Goal: Information Seeking & Learning: Check status

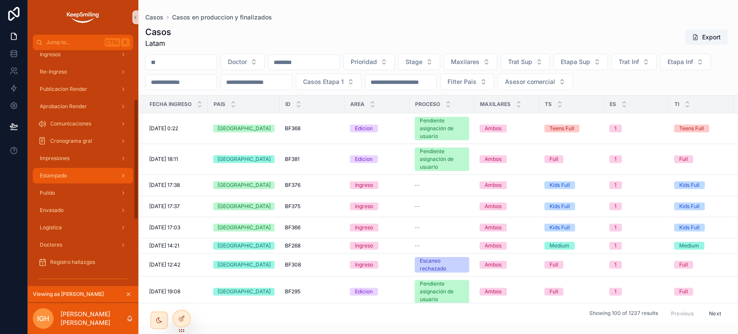
click at [82, 179] on div "Estampado" at bounding box center [83, 176] width 90 height 14
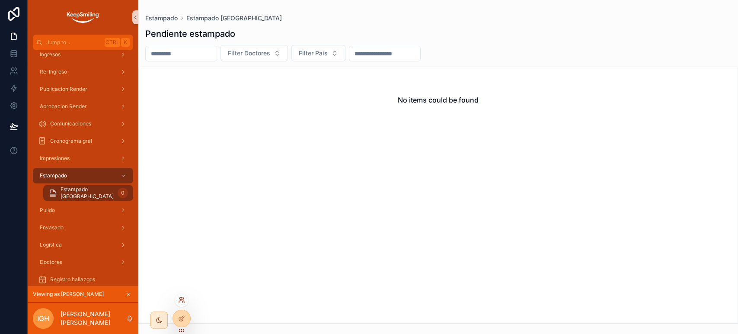
click at [182, 301] on icon at bounding box center [180, 301] width 3 height 2
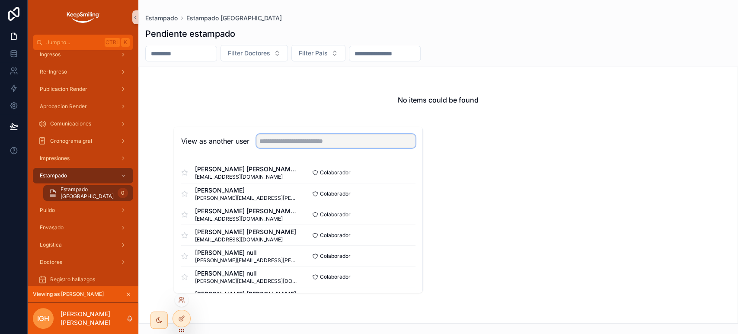
click at [312, 143] on input "text" at bounding box center [335, 141] width 159 height 14
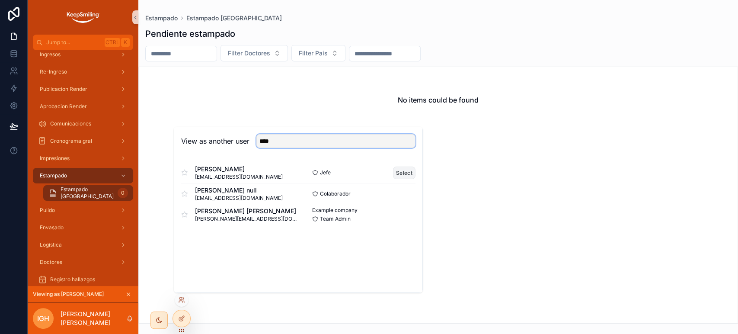
type input "****"
click at [401, 172] on button "Select" at bounding box center [404, 172] width 22 height 13
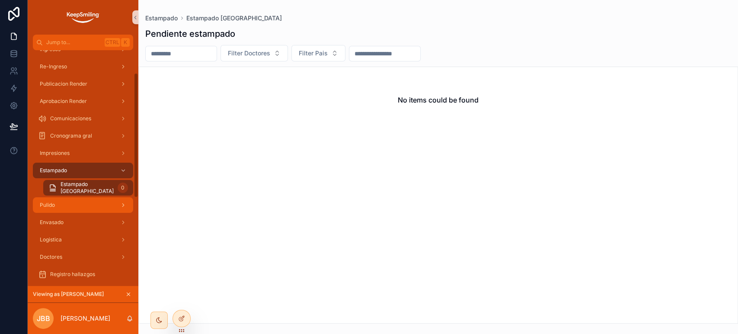
scroll to position [48, 0]
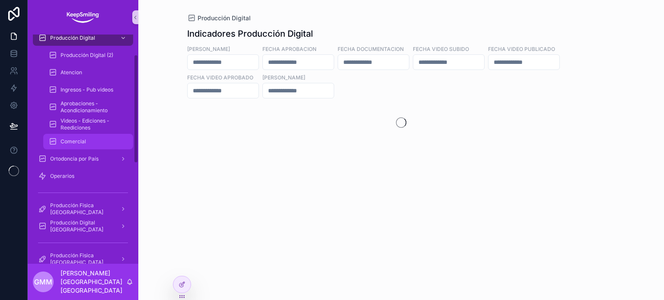
scroll to position [43, 0]
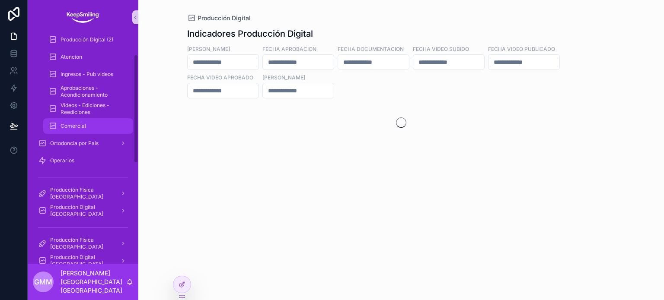
click at [86, 129] on div "Comercial" at bounding box center [88, 126] width 80 height 14
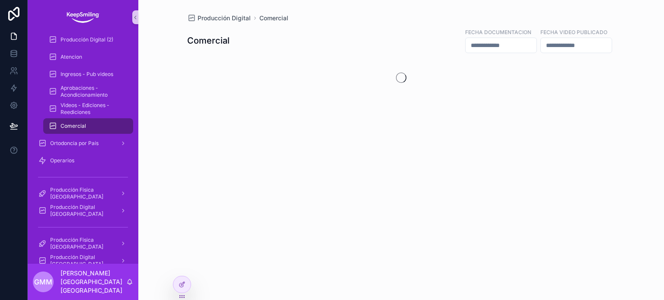
click at [487, 48] on input "scrollable content" at bounding box center [501, 45] width 71 height 12
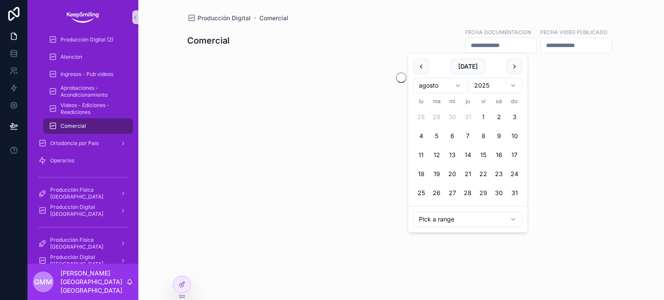
click at [482, 115] on button "1" at bounding box center [483, 117] width 16 height 16
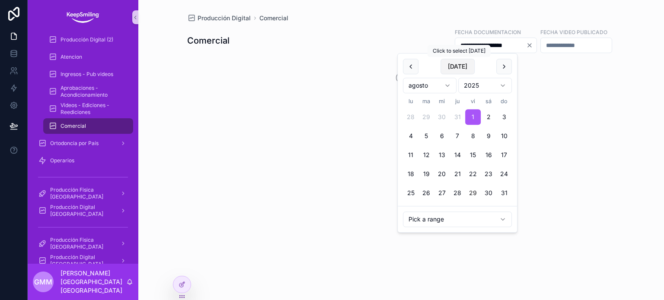
click at [469, 67] on button "Today" at bounding box center [457, 67] width 34 height 16
click at [462, 69] on span "Today" at bounding box center [457, 67] width 34 height 16
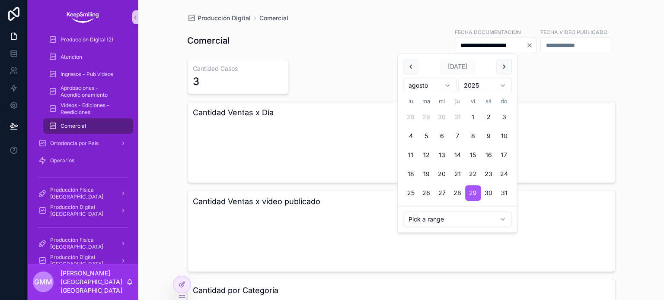
click at [464, 224] on html "**********" at bounding box center [332, 150] width 664 height 300
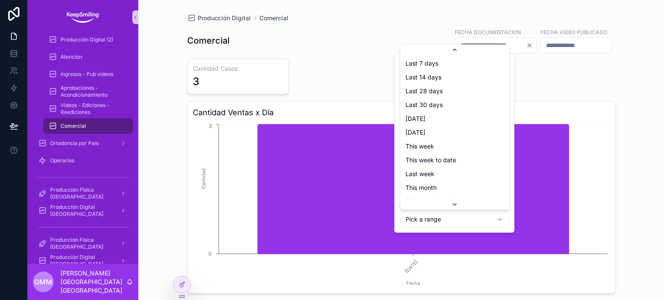
scroll to position [41, 0]
type input "**********"
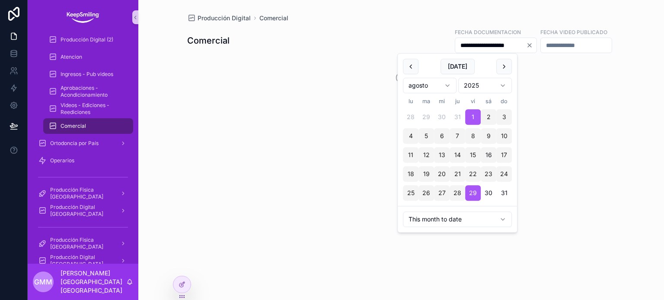
click at [625, 87] on div "**********" at bounding box center [401, 150] width 526 height 300
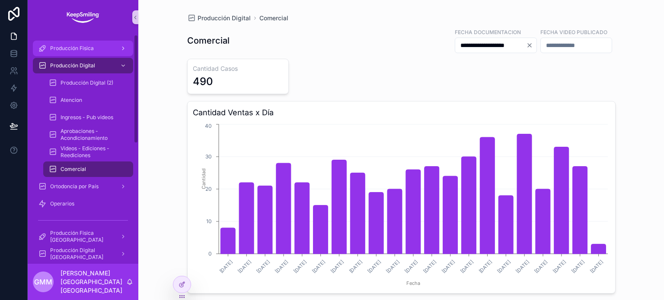
click at [74, 46] on span "Producción Fisica" at bounding box center [72, 48] width 44 height 7
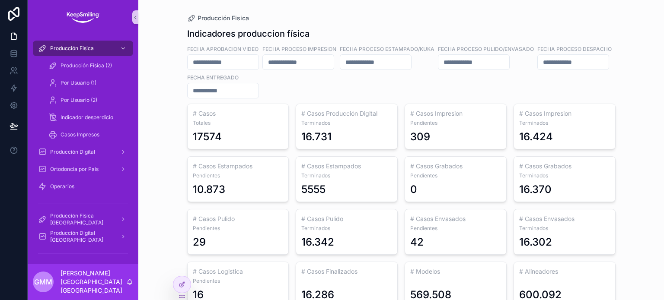
click at [256, 59] on input "scrollable content" at bounding box center [223, 62] width 71 height 12
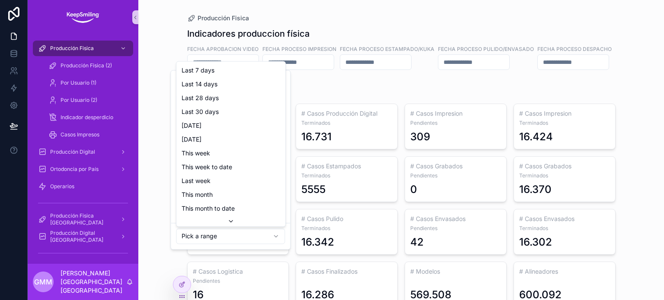
click at [222, 238] on html "Producción Fisica Producción Fisica (2) Por Usuario (1) Por Usuario (2) Indicad…" at bounding box center [332, 150] width 664 height 300
type input "**********"
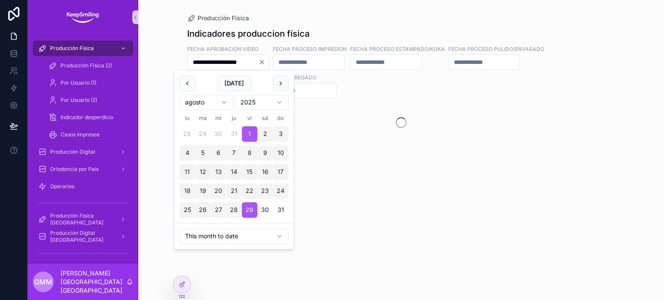
click at [631, 123] on div "**********" at bounding box center [401, 150] width 526 height 300
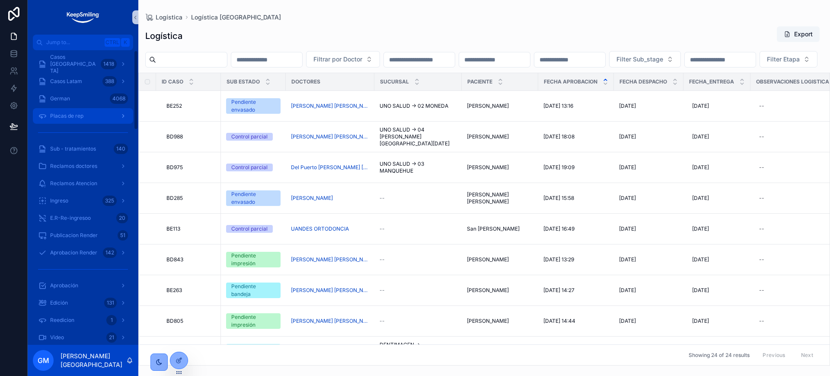
click at [70, 112] on span "Placas de rep" at bounding box center [66, 115] width 33 height 7
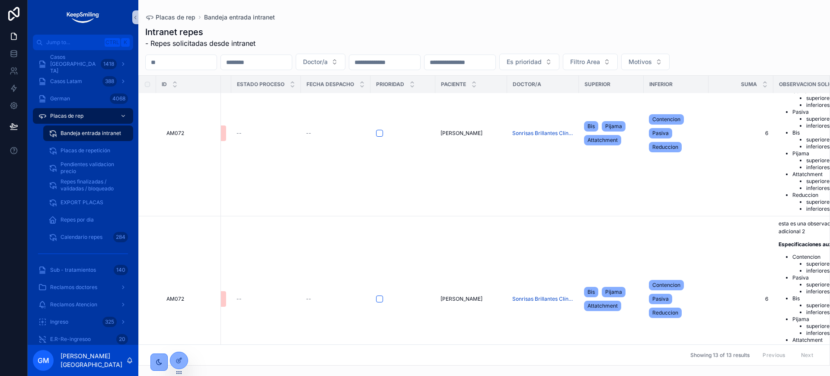
scroll to position [270, 193]
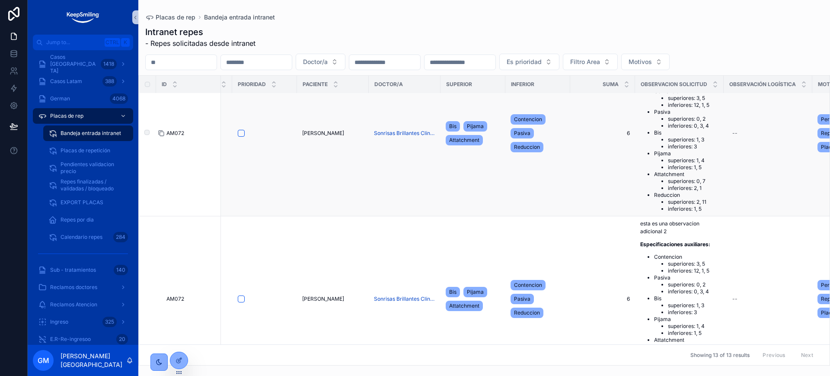
click at [162, 137] on icon "scrollable content" at bounding box center [161, 133] width 7 height 7
click at [178, 63] on input "scrollable content" at bounding box center [181, 62] width 71 height 12
paste input "*****"
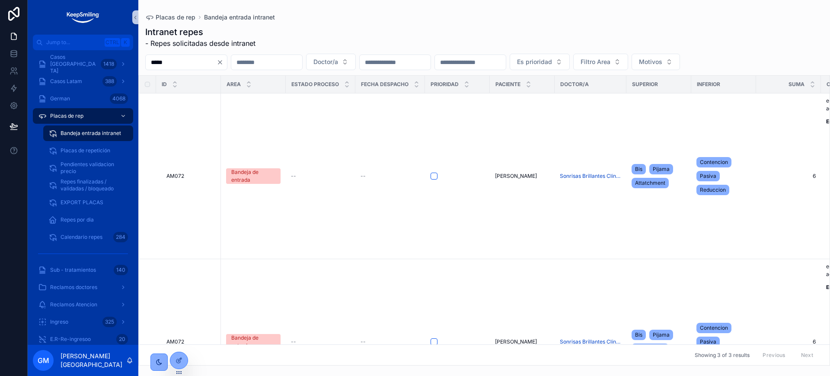
drag, startPoint x: 160, startPoint y: 60, endPoint x: 217, endPoint y: 57, distance: 56.7
click at [214, 58] on input "*****" at bounding box center [181, 62] width 71 height 12
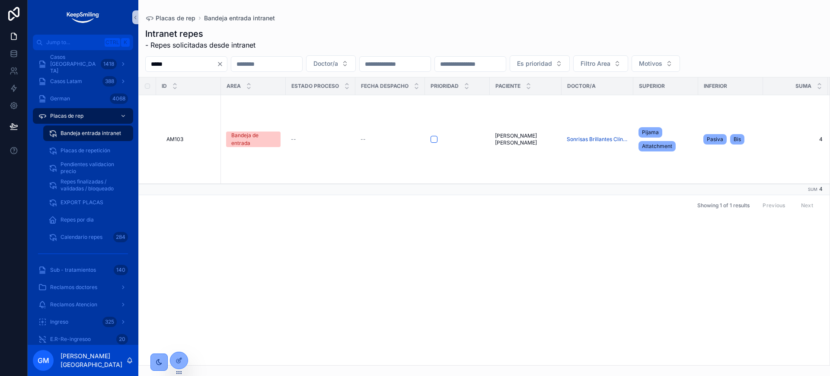
type input "*****"
drag, startPoint x: 394, startPoint y: 365, endPoint x: 470, endPoint y: 361, distance: 75.7
click at [470, 361] on div "ID Area Estado proceso Fecha despacho prioridad Paciente Doctor/a Superior Infe…" at bounding box center [484, 221] width 692 height 288
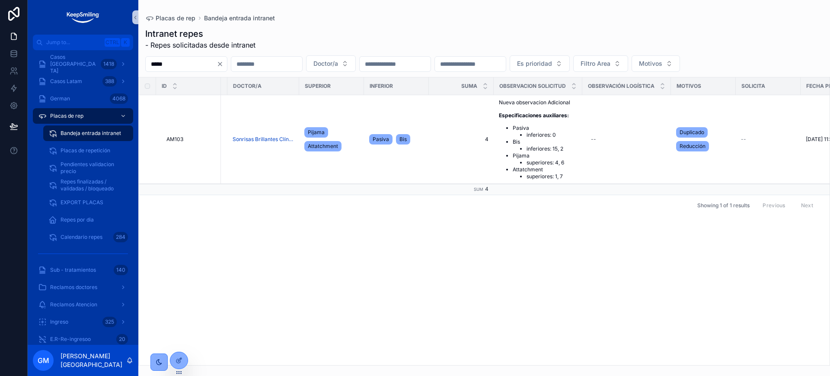
scroll to position [0, 331]
click at [108, 152] on span "Placas de repetición" at bounding box center [86, 150] width 50 height 7
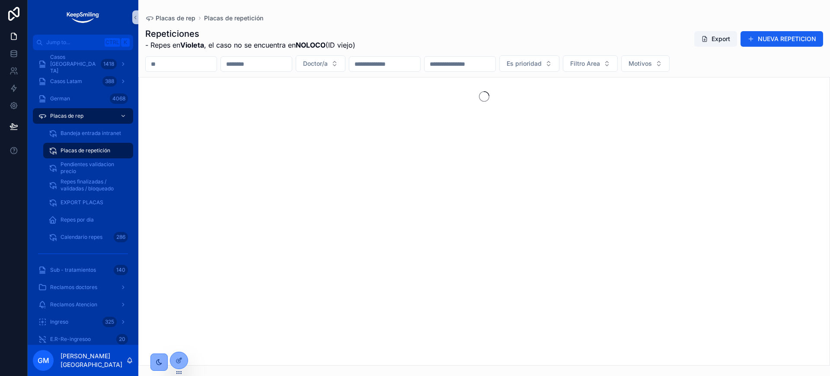
click at [558, 41] on button "NUEVA REPETICION" at bounding box center [781, 39] width 83 height 16
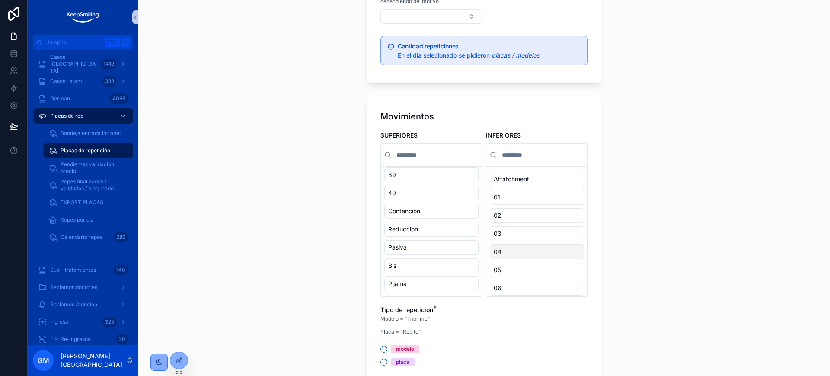
scroll to position [594, 0]
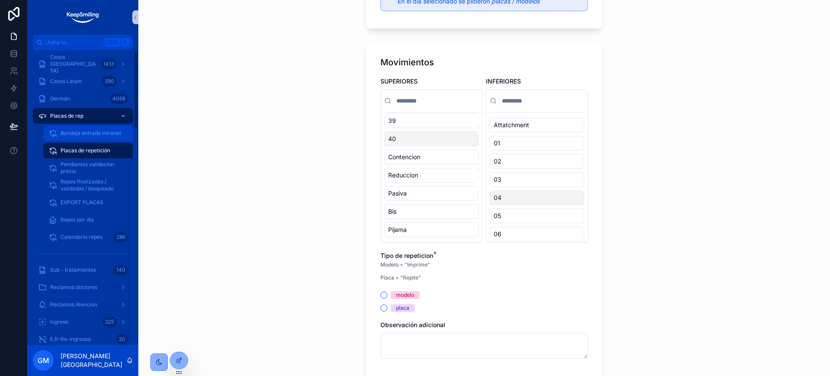
click at [90, 136] on span "Bandeja entrada intranet" at bounding box center [91, 133] width 61 height 7
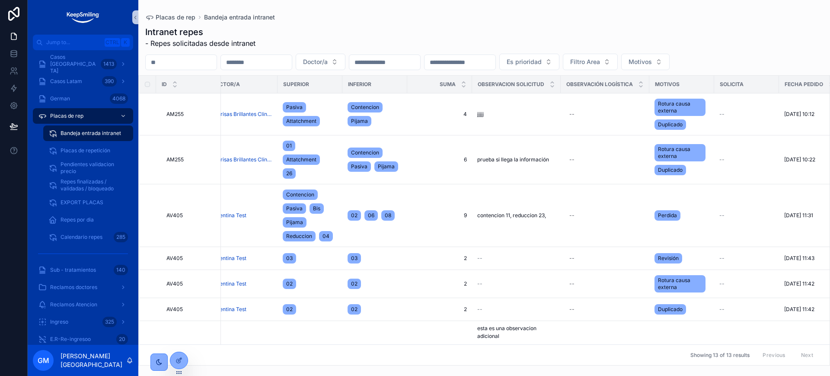
scroll to position [0, 370]
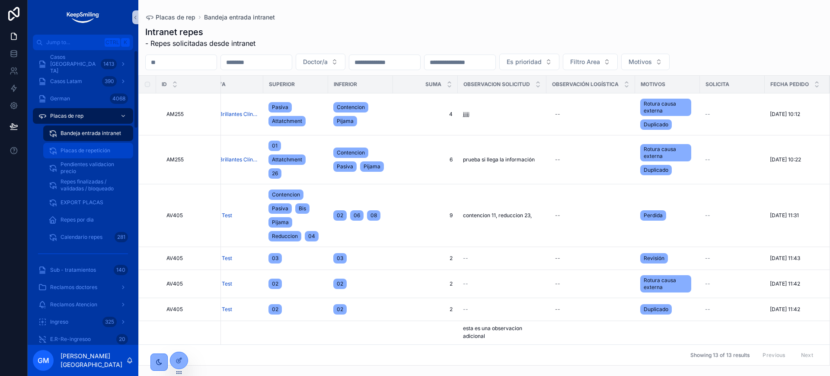
click at [86, 152] on span "Placas de repetición" at bounding box center [86, 150] width 50 height 7
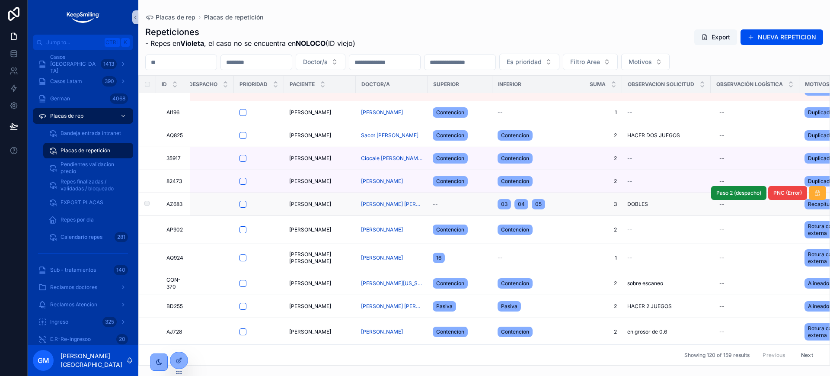
scroll to position [594, 142]
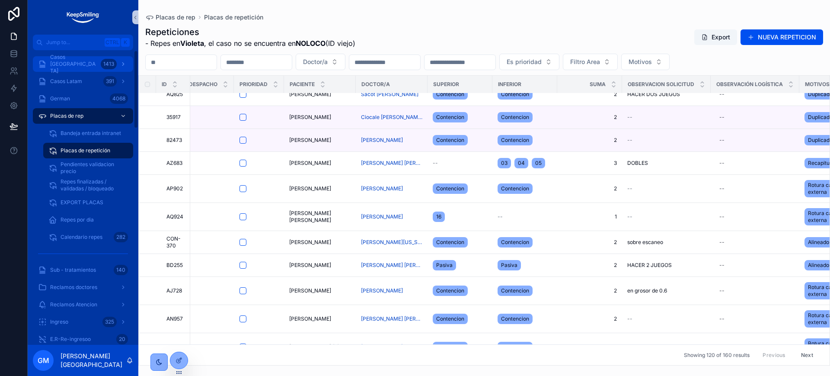
click at [104, 68] on div "1413" at bounding box center [109, 64] width 16 height 10
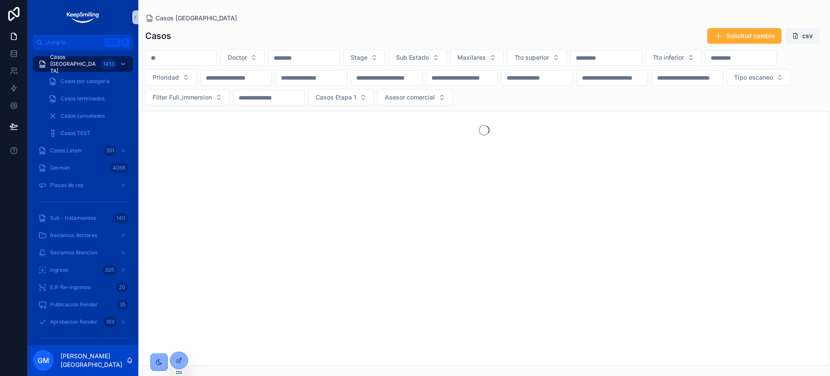
click at [200, 61] on input "scrollable content" at bounding box center [181, 58] width 71 height 12
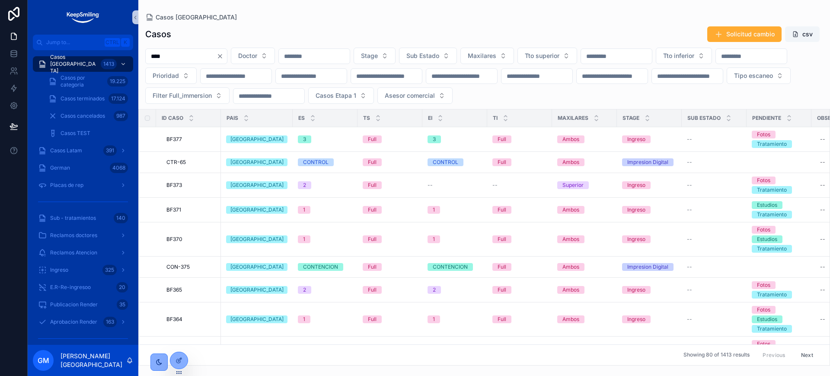
type input "*****"
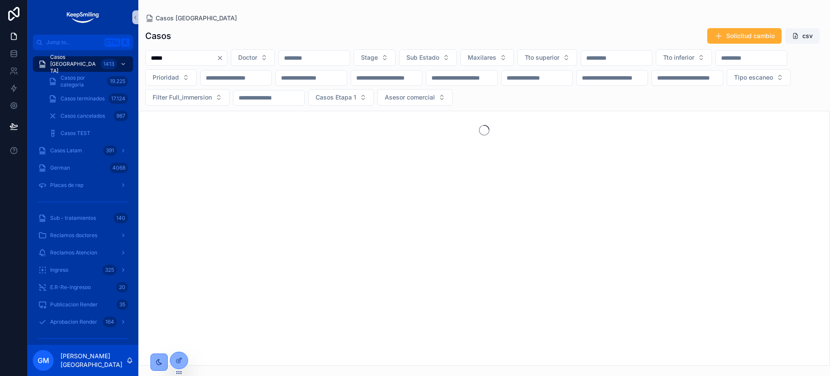
click at [176, 57] on input "*****" at bounding box center [181, 58] width 71 height 12
click at [160, 58] on input "*****" at bounding box center [181, 58] width 71 height 12
click at [340, 63] on div "scrollable content" at bounding box center [304, 58] width 72 height 16
type input "*****"
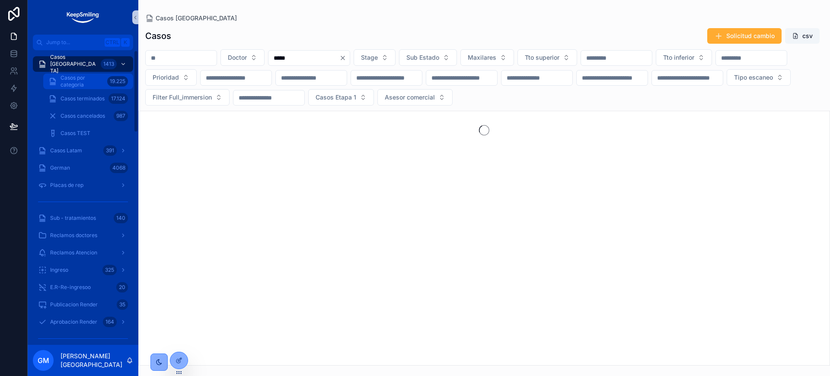
click at [75, 81] on span "Casos por categoria" at bounding box center [82, 81] width 43 height 14
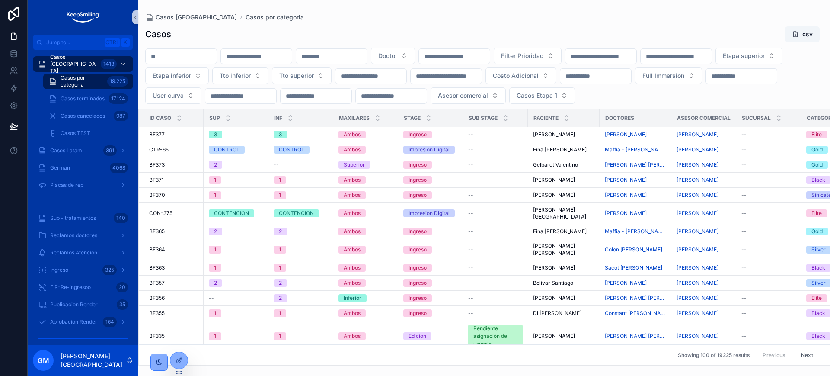
click at [367, 58] on input "scrollable content" at bounding box center [331, 56] width 71 height 12
paste input "*****"
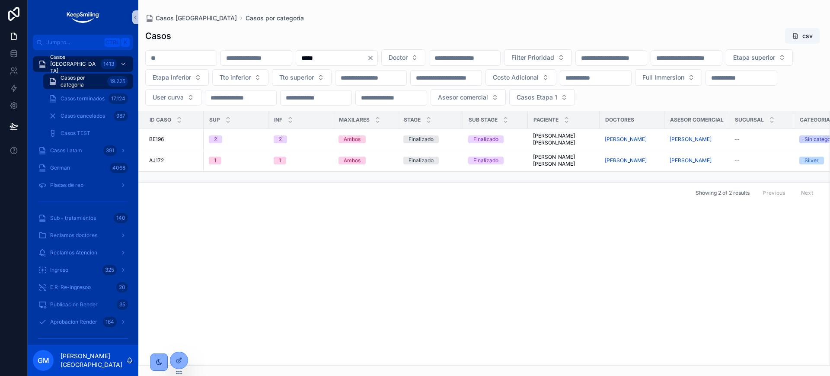
type input "*****"
click at [153, 164] on div "scrollable content" at bounding box center [147, 160] width 14 height 7
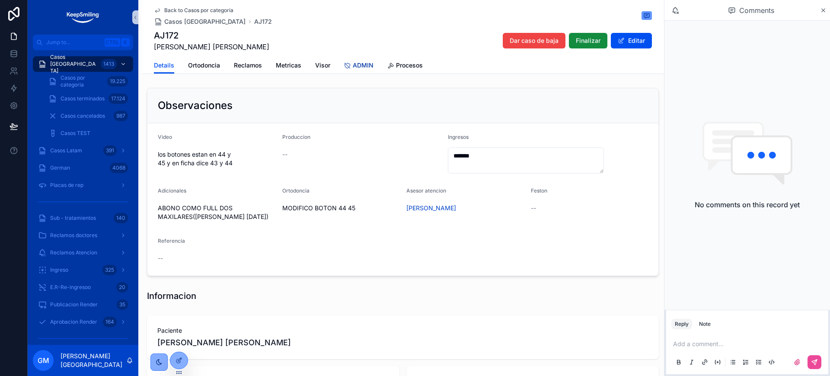
click at [357, 65] on span "ADMIN" at bounding box center [363, 65] width 21 height 9
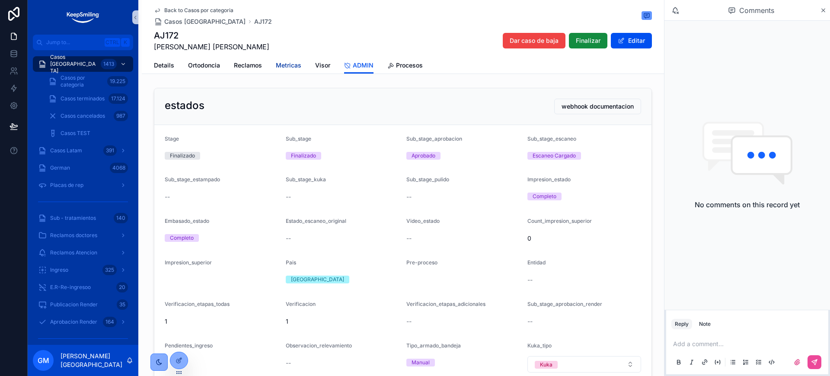
click at [276, 63] on span "Metricas" at bounding box center [289, 65] width 26 height 9
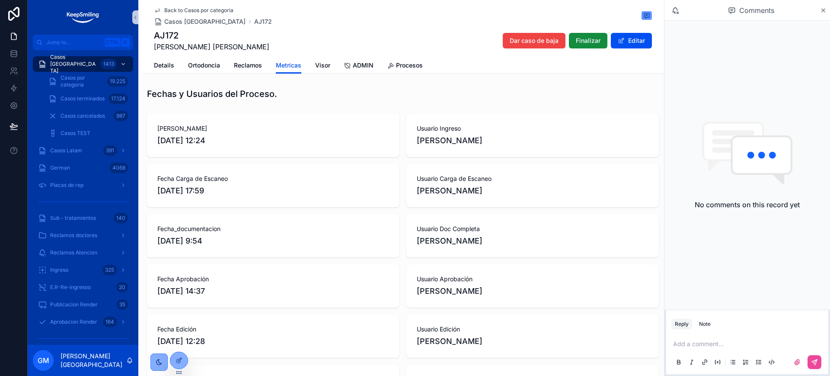
click at [198, 8] on span "Back to Casos por categoria" at bounding box center [198, 10] width 69 height 7
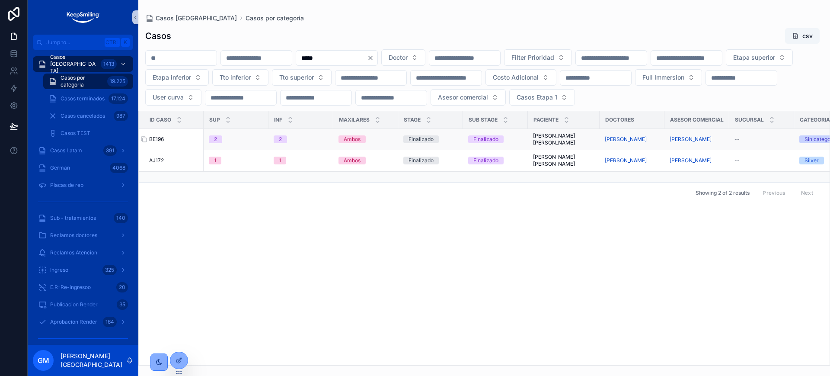
click at [164, 143] on span "BE196" at bounding box center [156, 139] width 15 height 7
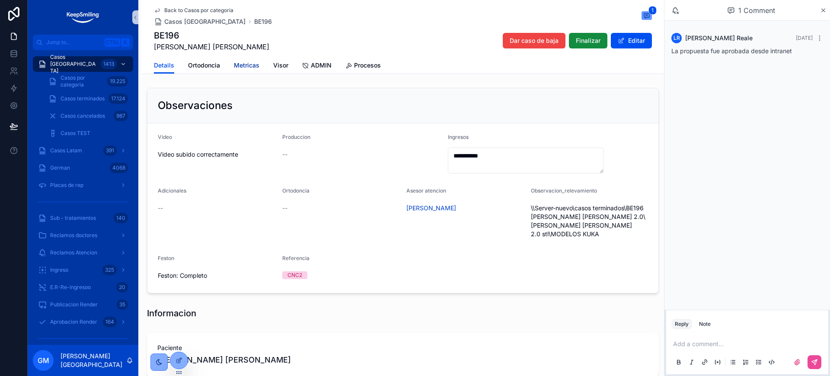
click at [235, 65] on span "Metricas" at bounding box center [247, 65] width 26 height 9
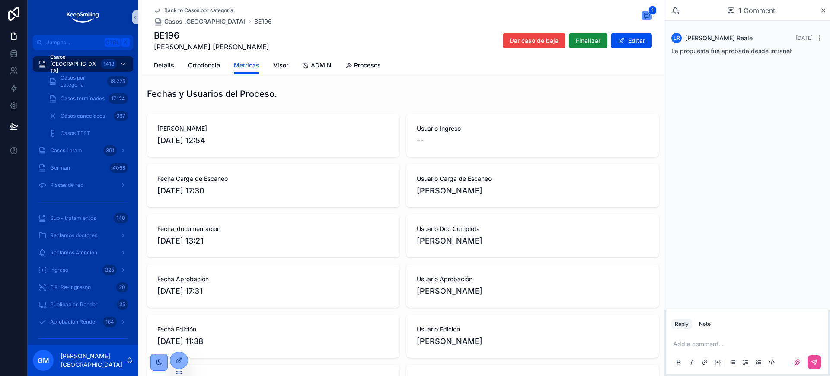
click at [159, 14] on div "Back to Casos por categoria Casos Argentina BE196" at bounding box center [213, 16] width 118 height 19
click at [164, 7] on span "Back to Casos por categoria" at bounding box center [198, 10] width 69 height 7
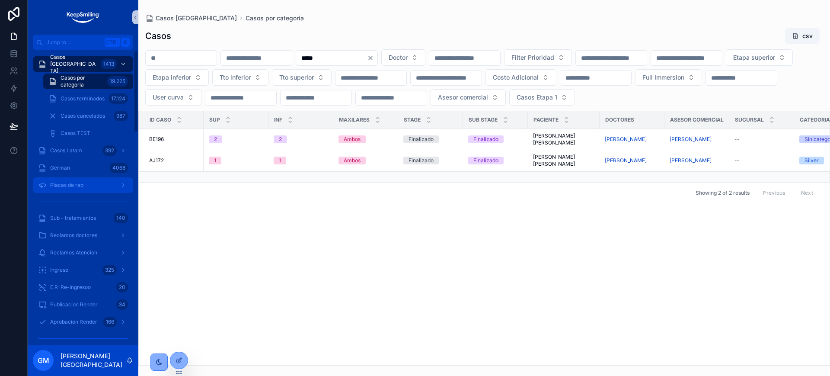
drag, startPoint x: 95, startPoint y: 179, endPoint x: 154, endPoint y: 171, distance: 59.8
click at [95, 179] on div "Placas de rep" at bounding box center [83, 185] width 90 height 14
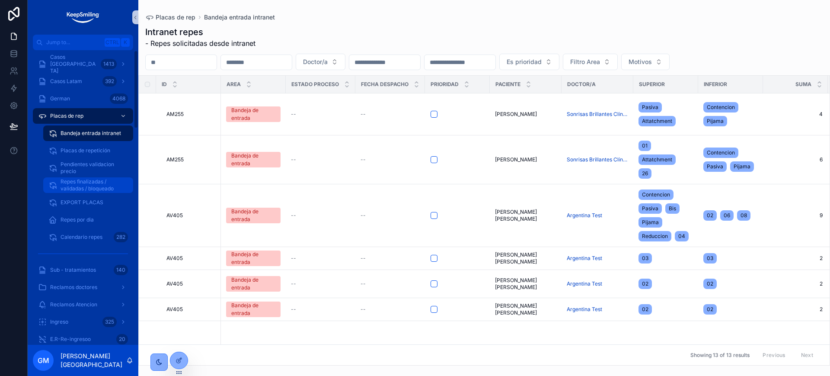
click at [107, 188] on span "Repes finalizadas / validadas / bloqueado" at bounding box center [93, 185] width 64 height 14
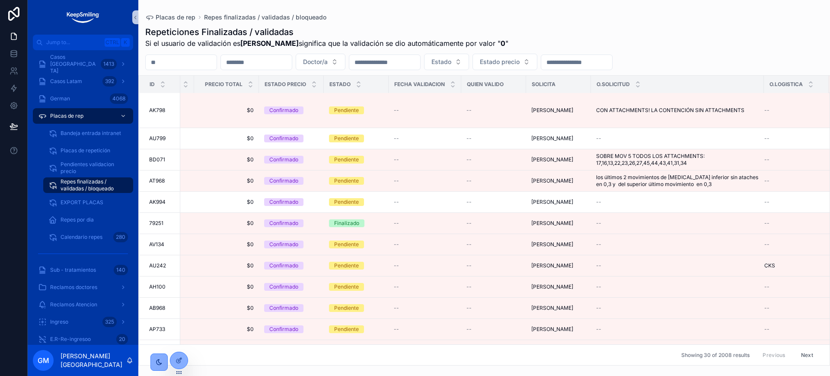
scroll to position [376, 652]
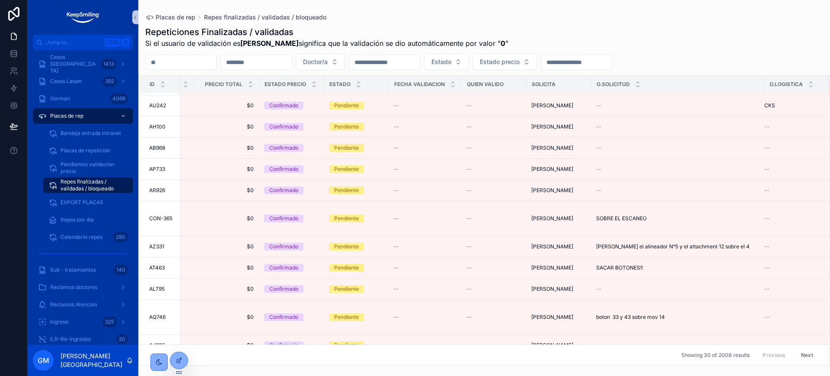
click at [558, 353] on div "Showing 30 of 2008 results Previous Next" at bounding box center [484, 354] width 691 height 21
click at [558, 348] on button "Next" at bounding box center [807, 354] width 24 height 13
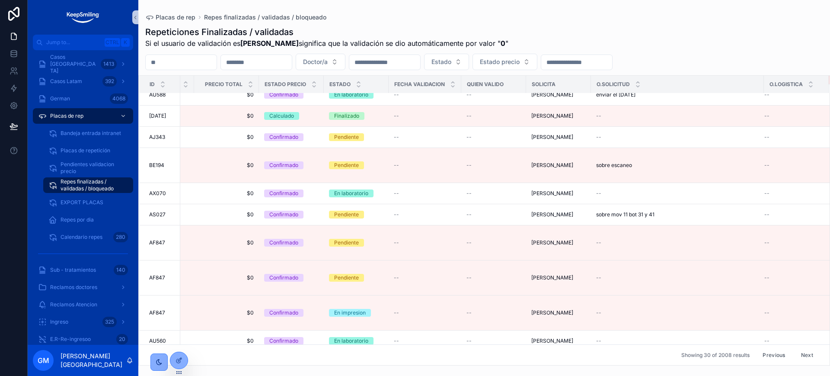
scroll to position [410, 649]
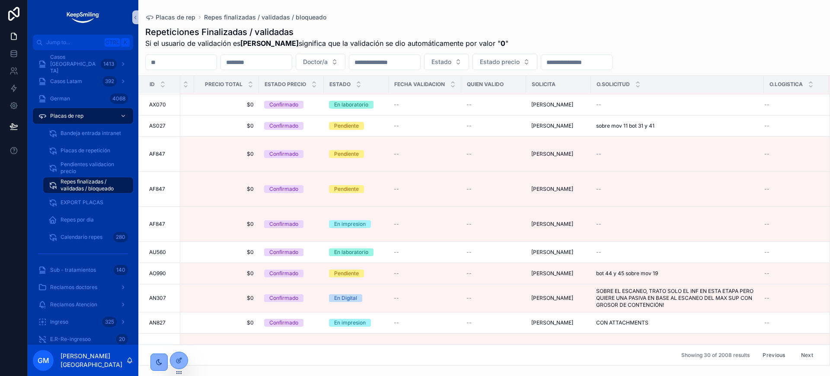
click at [558, 348] on button "Next" at bounding box center [807, 354] width 24 height 13
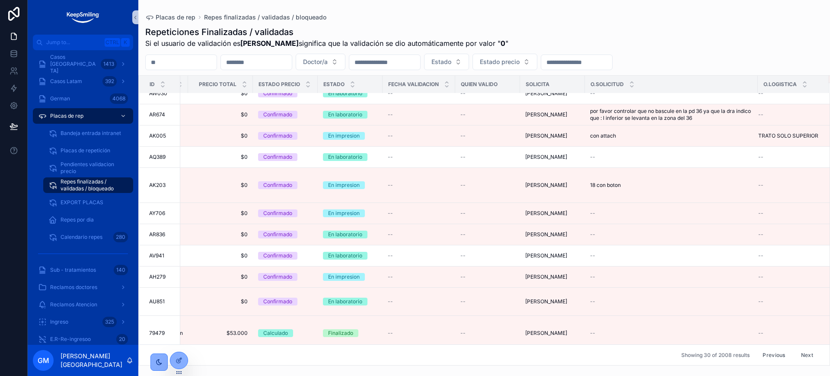
scroll to position [415, 658]
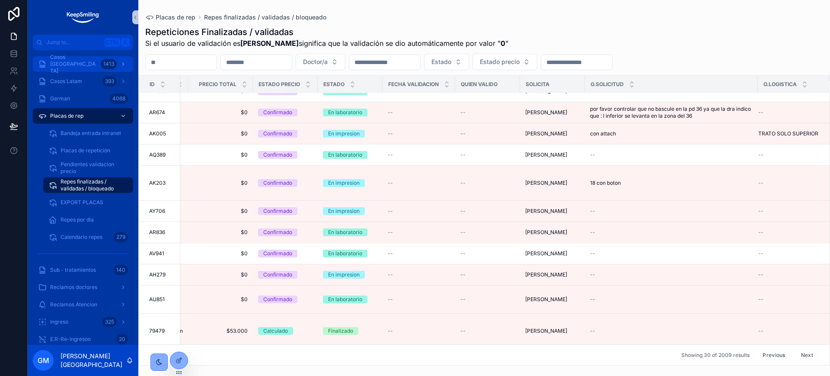
click at [90, 69] on div "Casos Argentina 1413" at bounding box center [83, 64] width 90 height 14
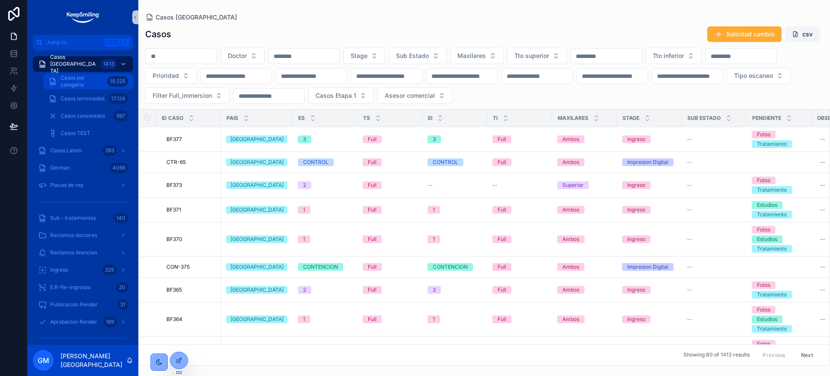
click at [90, 86] on span "Casos por categoria" at bounding box center [82, 81] width 43 height 14
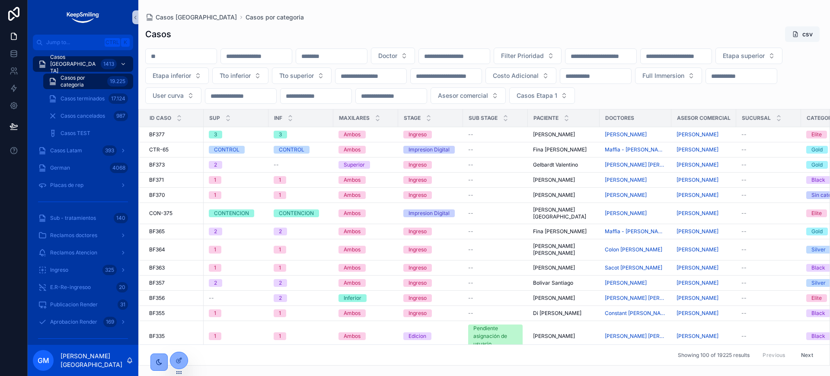
click at [367, 55] on input "scrollable content" at bounding box center [331, 56] width 71 height 12
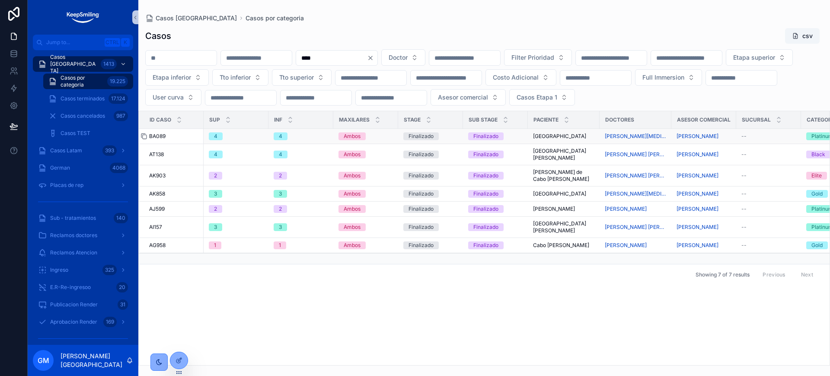
click at [142, 140] on icon "scrollable content" at bounding box center [143, 136] width 7 height 7
drag, startPoint x: 381, startPoint y: 58, endPoint x: 270, endPoint y: 55, distance: 111.6
click at [248, 57] on div "**** Doctor Filter Prioridad Etapa superior Etapa inferior Tto inferior Tto sup…" at bounding box center [484, 77] width 692 height 56
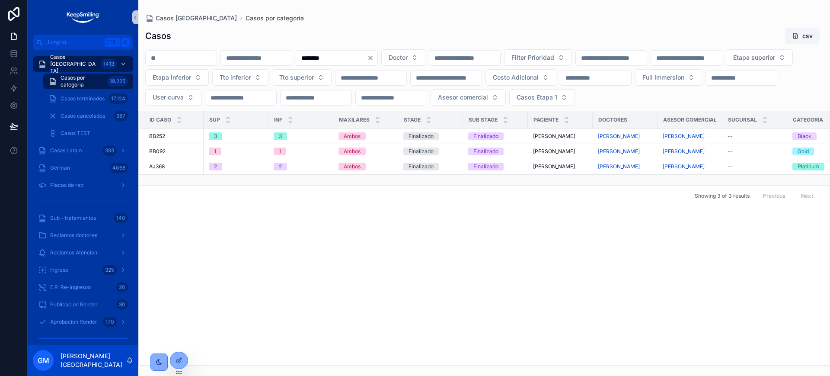
click at [367, 58] on input "********" at bounding box center [331, 58] width 71 height 12
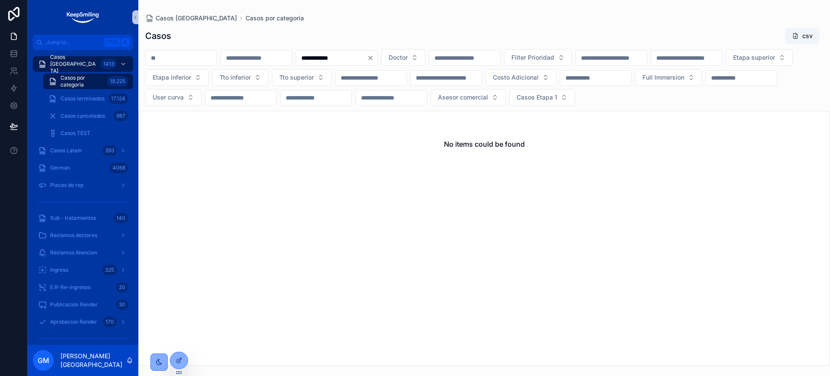
drag, startPoint x: 372, startPoint y: 59, endPoint x: 327, endPoint y: 47, distance: 46.3
click at [325, 50] on div "**********" at bounding box center [484, 77] width 692 height 56
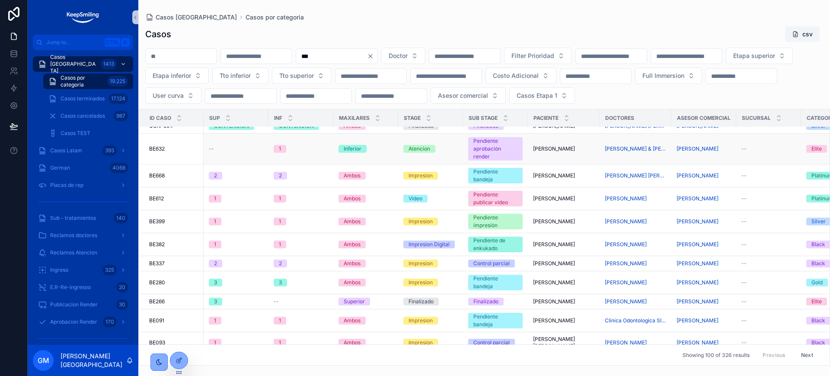
scroll to position [270, 0]
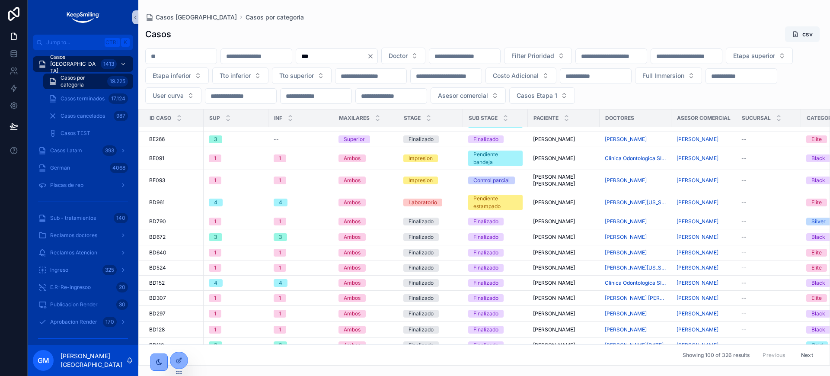
type input "***"
click at [377, 55] on button "Clear" at bounding box center [372, 56] width 10 height 7
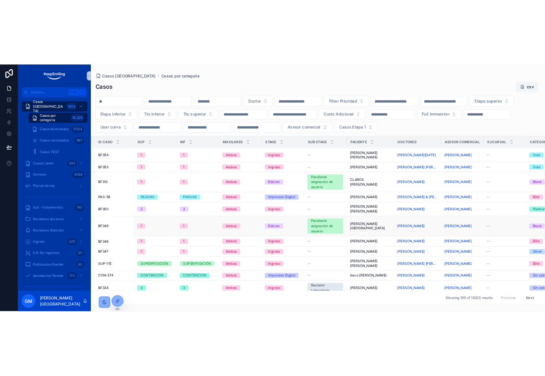
scroll to position [198, 0]
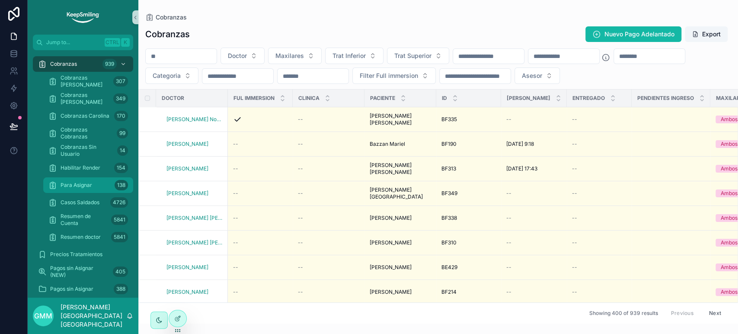
click at [101, 181] on div "Para Asignar 138" at bounding box center [88, 185] width 80 height 14
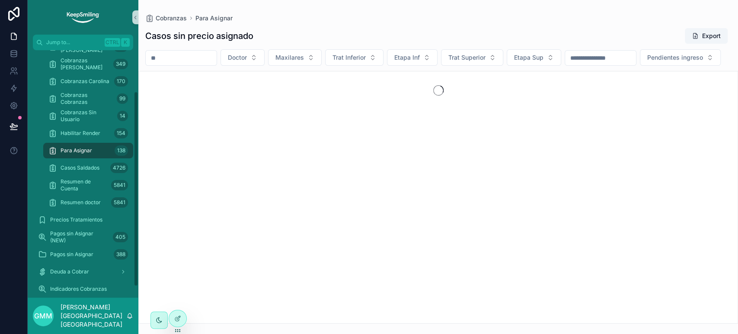
scroll to position [74, 0]
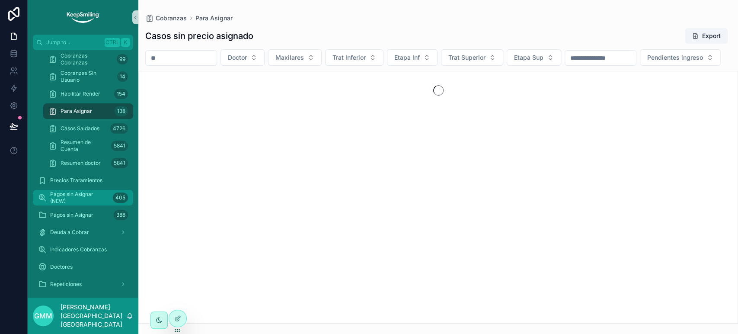
click at [97, 195] on span "Pagos sin Asignar (NEW)" at bounding box center [79, 198] width 59 height 14
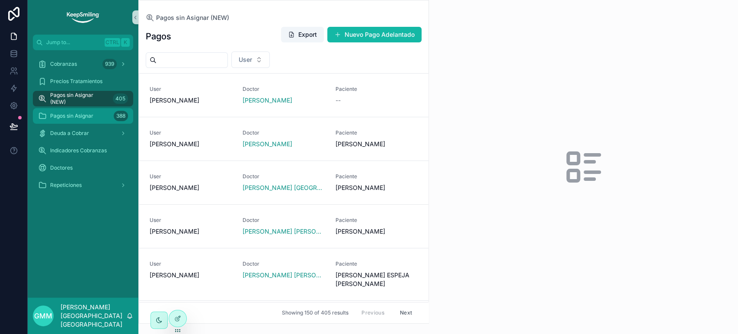
click at [87, 113] on span "Pagos sin Asignar" at bounding box center [71, 115] width 43 height 7
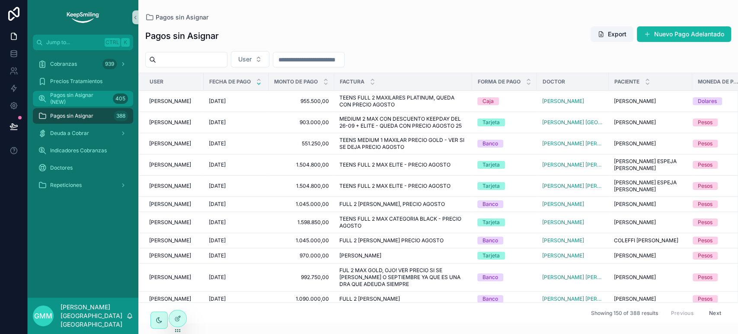
click at [94, 98] on span "Pagos sin Asignar (NEW)" at bounding box center [79, 99] width 59 height 14
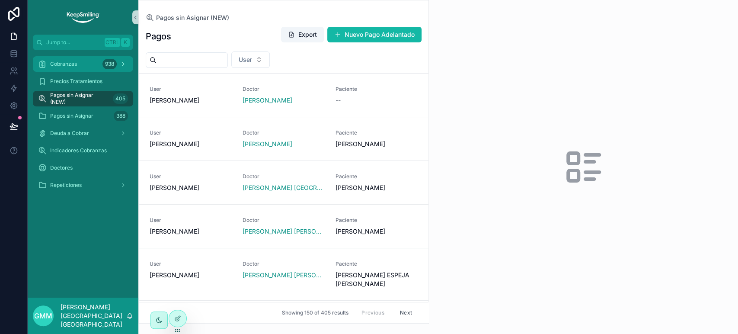
click at [70, 69] on div "Cobranzas 938" at bounding box center [83, 64] width 90 height 14
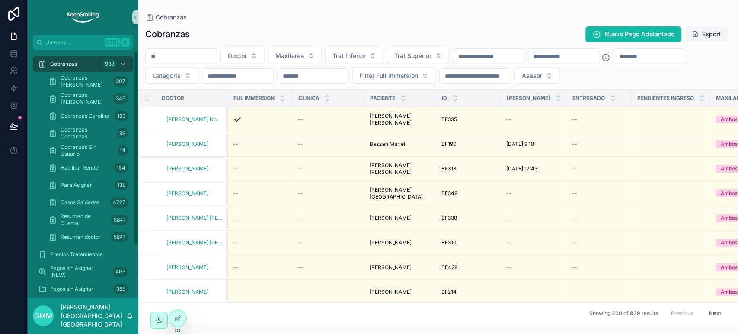
click at [176, 54] on input "scrollable content" at bounding box center [181, 56] width 71 height 12
paste input "*****"
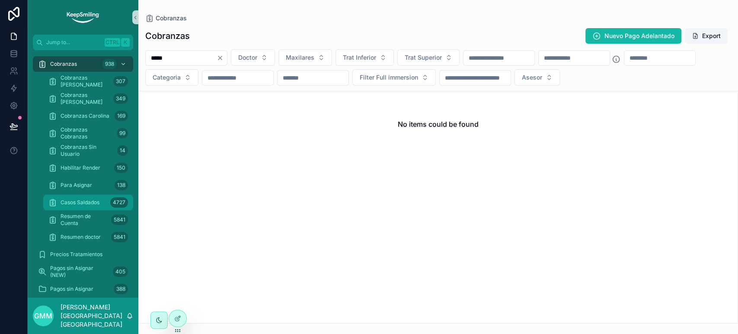
type input "*****"
click at [82, 204] on span "Casos Saldados" at bounding box center [80, 202] width 39 height 7
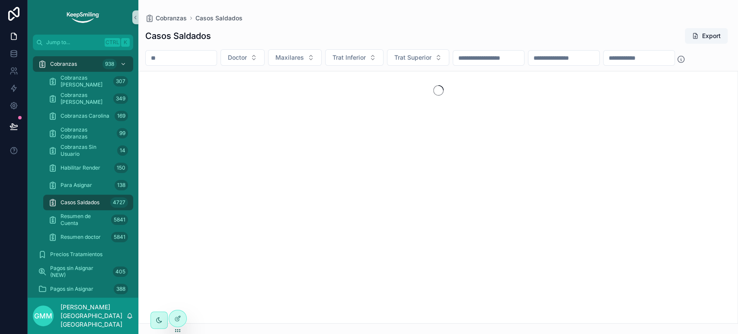
click at [197, 59] on input "scrollable content" at bounding box center [181, 58] width 71 height 12
paste input "*****"
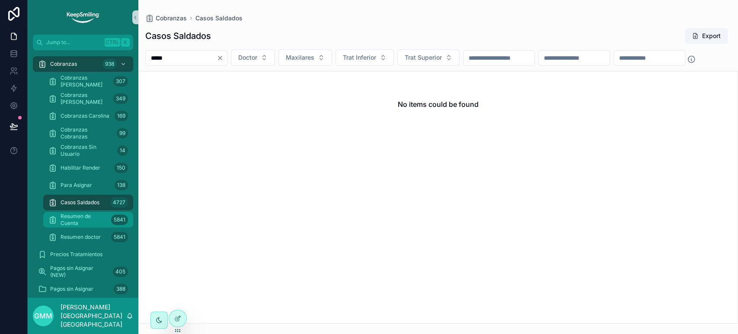
type input "*****"
click at [75, 222] on span "Resumen de Cuenta" at bounding box center [84, 220] width 47 height 14
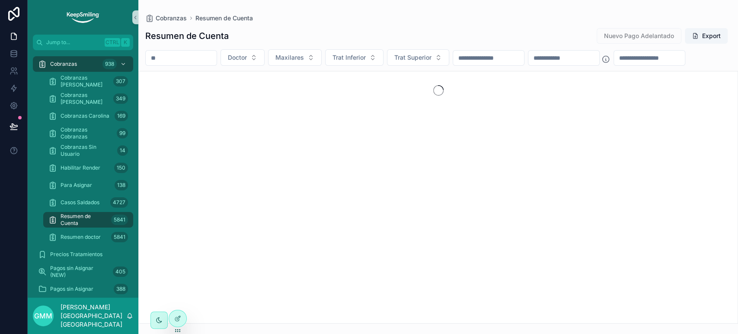
click at [201, 56] on input "scrollable content" at bounding box center [181, 58] width 71 height 12
paste input "*****"
type input "*****"
click at [223, 58] on icon "Clear" at bounding box center [220, 57] width 7 height 7
click at [73, 207] on div "Casos Saldados 4727" at bounding box center [88, 202] width 80 height 14
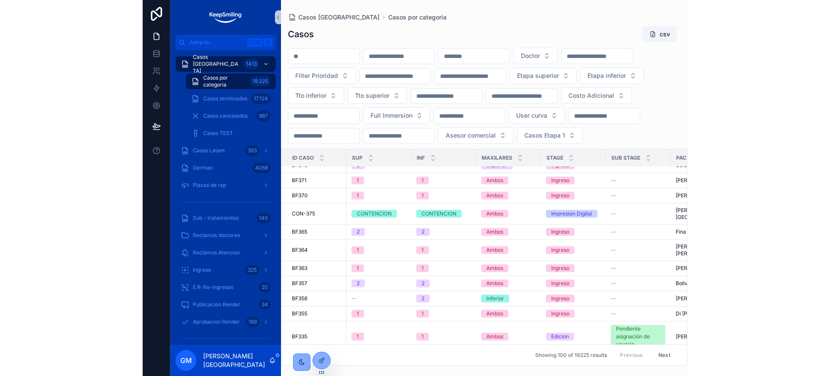
scroll to position [21, 0]
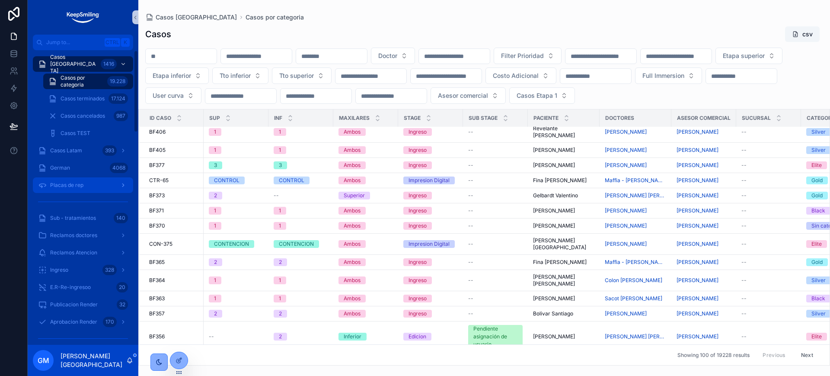
click at [83, 192] on link "Placas de rep" at bounding box center [83, 185] width 100 height 16
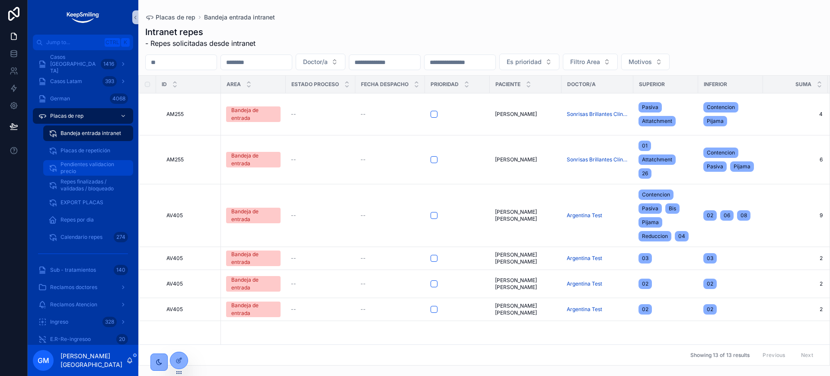
click at [97, 166] on span "Pendientes validacion precio" at bounding box center [93, 168] width 64 height 14
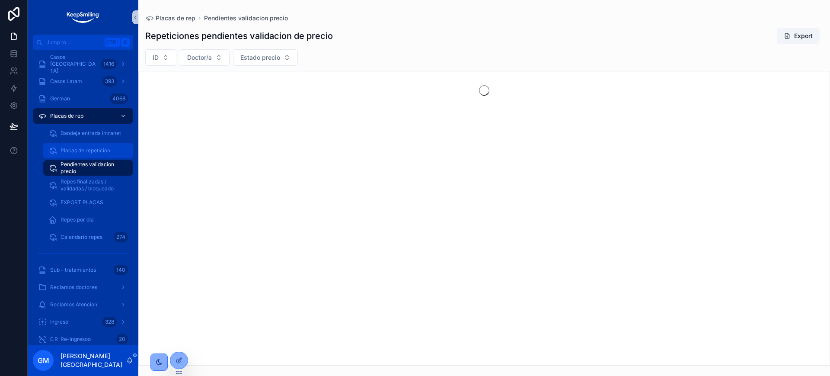
click at [96, 156] on div "Placas de repetición" at bounding box center [88, 151] width 80 height 14
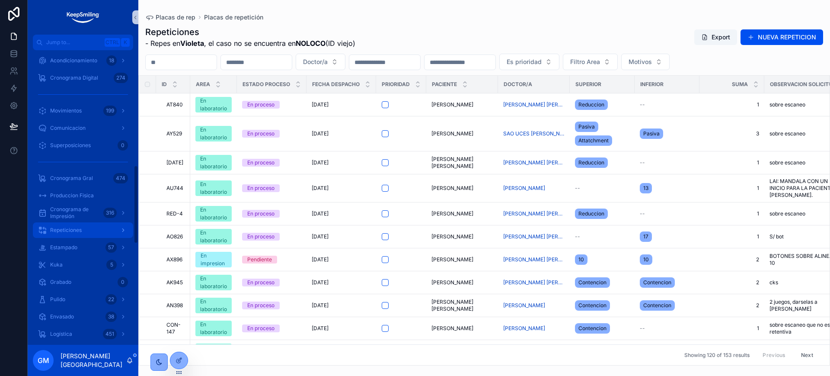
scroll to position [486, 0]
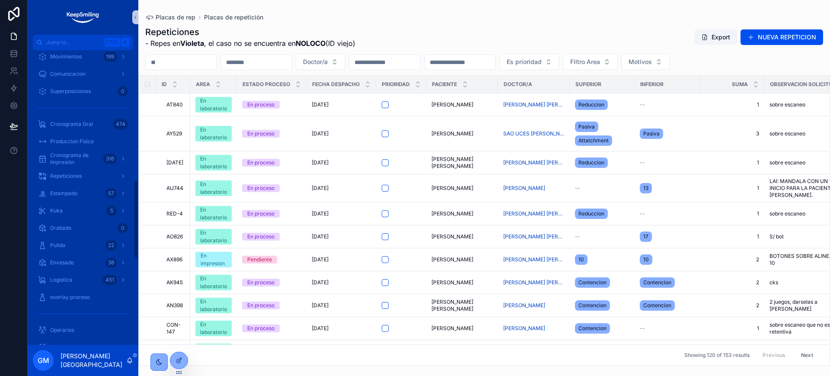
click at [64, 202] on div "Kuka 5" at bounding box center [83, 210] width 111 height 17
click at [64, 195] on span "Estampado" at bounding box center [63, 193] width 27 height 7
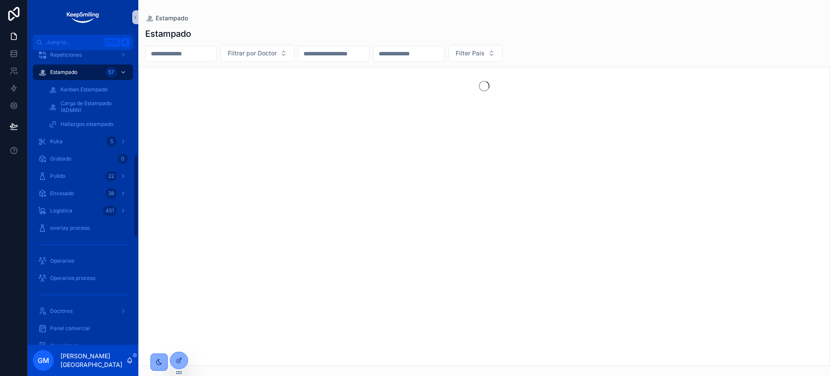
scroll to position [365, 0]
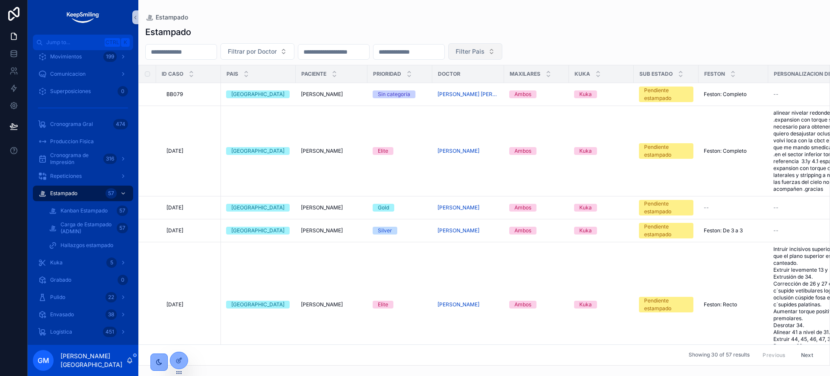
click at [502, 45] on button "Filter Pais" at bounding box center [475, 51] width 54 height 16
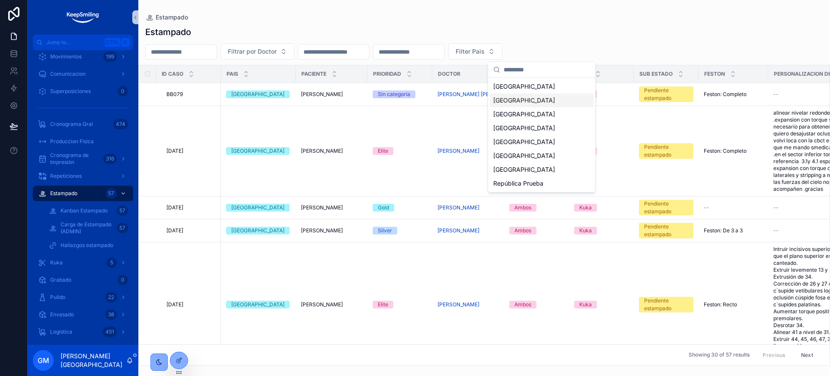
click at [529, 102] on div "[GEOGRAPHIC_DATA]" at bounding box center [542, 100] width 104 height 14
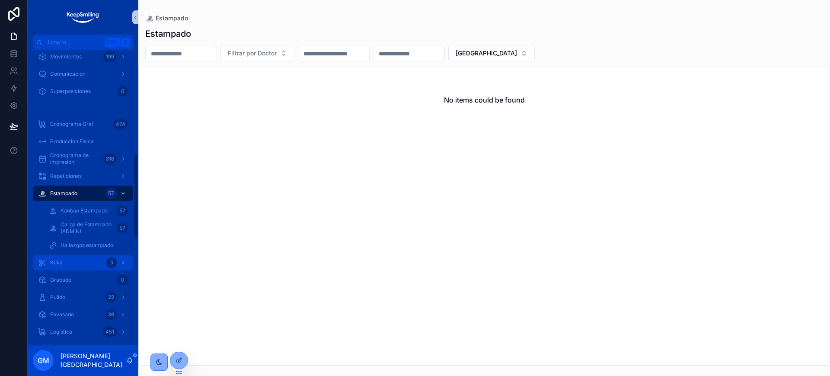
click at [52, 262] on span "Kuka" at bounding box center [56, 262] width 13 height 7
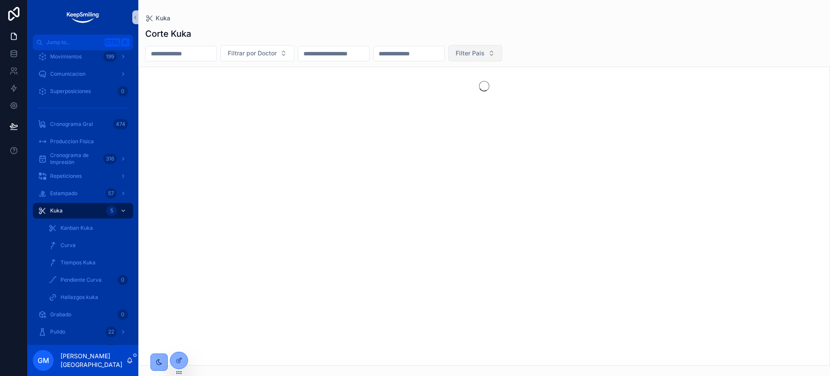
click at [502, 50] on button "Filter Pais" at bounding box center [475, 53] width 54 height 16
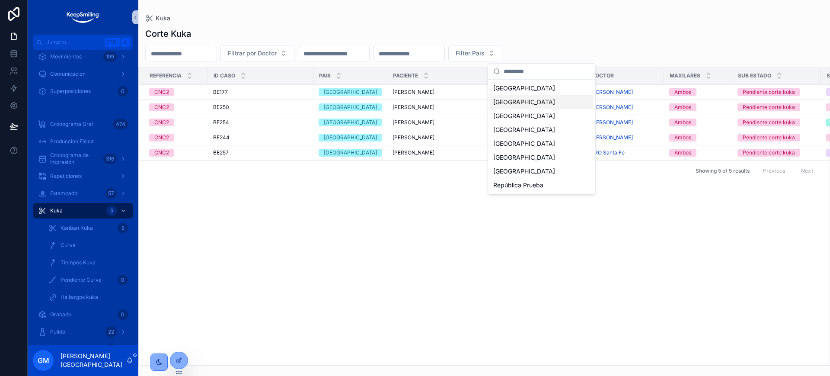
click at [531, 104] on div "[GEOGRAPHIC_DATA]" at bounding box center [542, 102] width 104 height 14
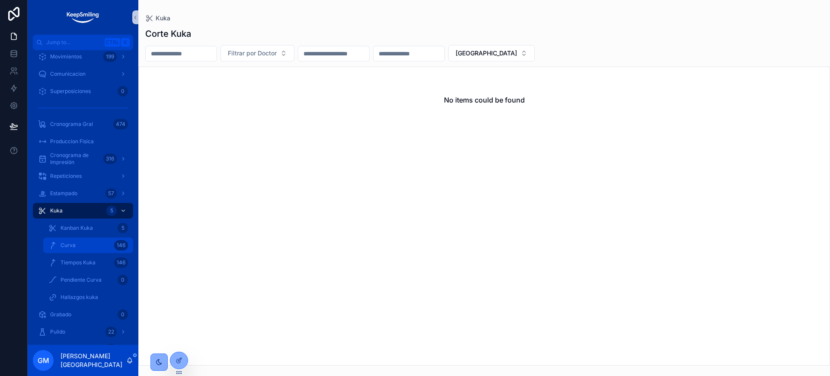
scroll to position [419, 0]
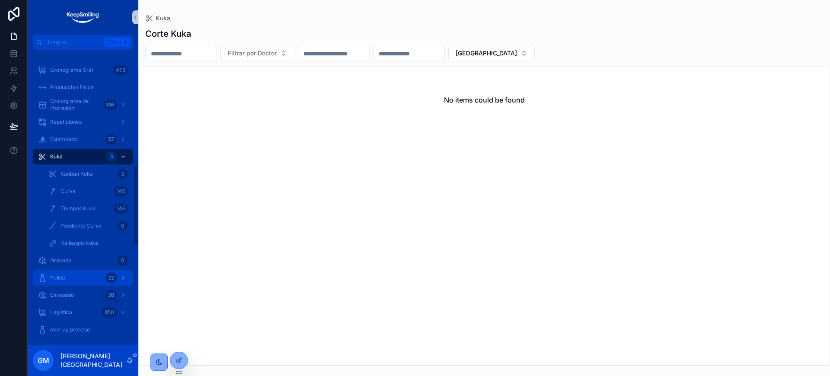
click at [68, 277] on div "Pulido 22" at bounding box center [83, 278] width 90 height 14
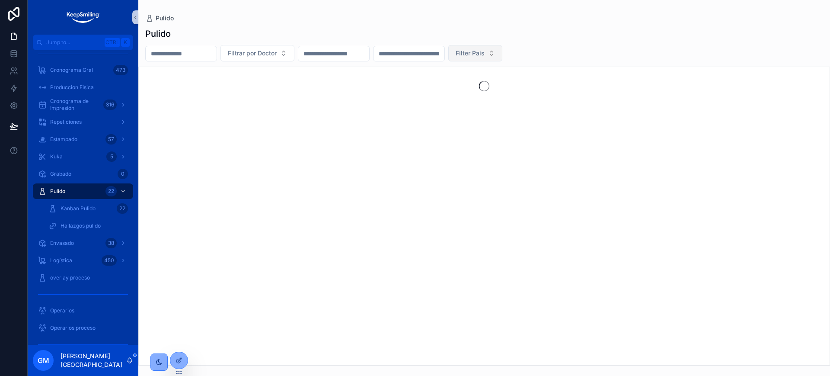
click at [502, 46] on button "Filter Pais" at bounding box center [475, 53] width 54 height 16
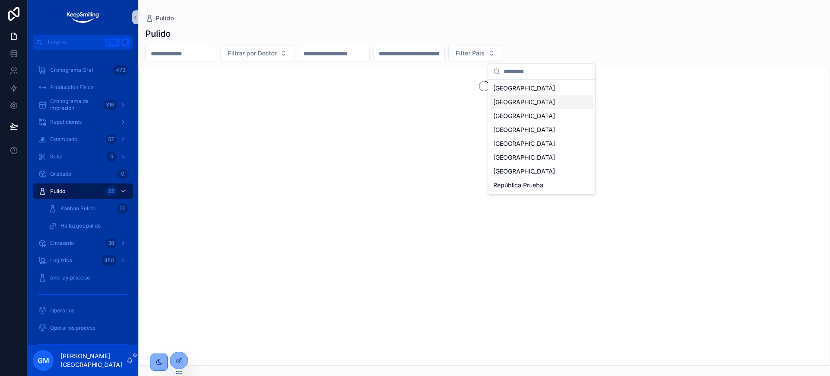
click at [535, 102] on div "[GEOGRAPHIC_DATA]" at bounding box center [542, 102] width 104 height 14
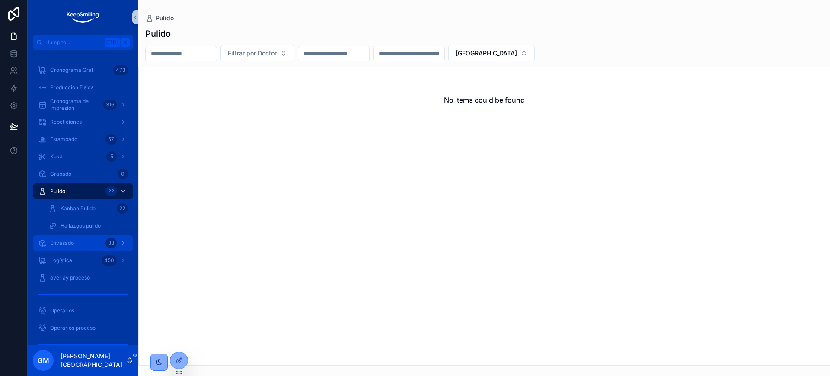
click at [67, 242] on span "Envasado" at bounding box center [62, 242] width 24 height 7
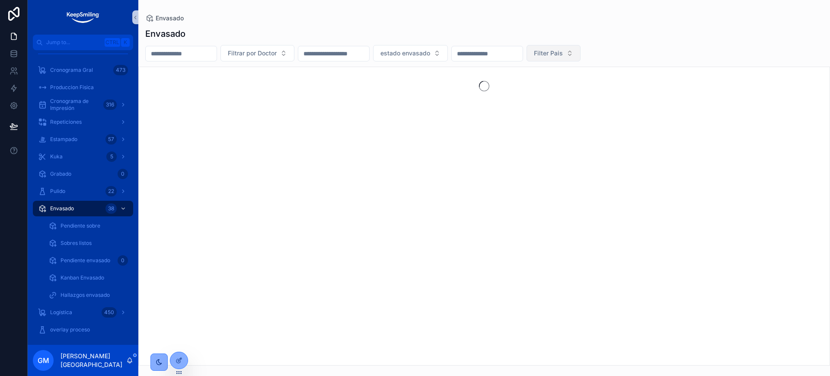
click at [544, 53] on span "Filter Pais" at bounding box center [548, 53] width 29 height 9
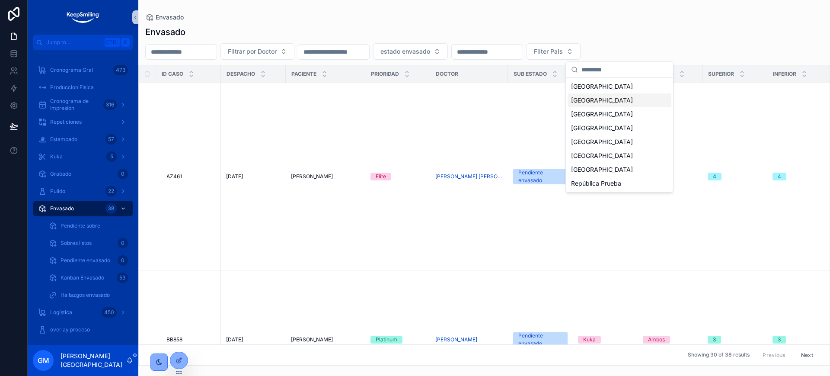
click at [544, 105] on div "[GEOGRAPHIC_DATA]" at bounding box center [620, 100] width 104 height 14
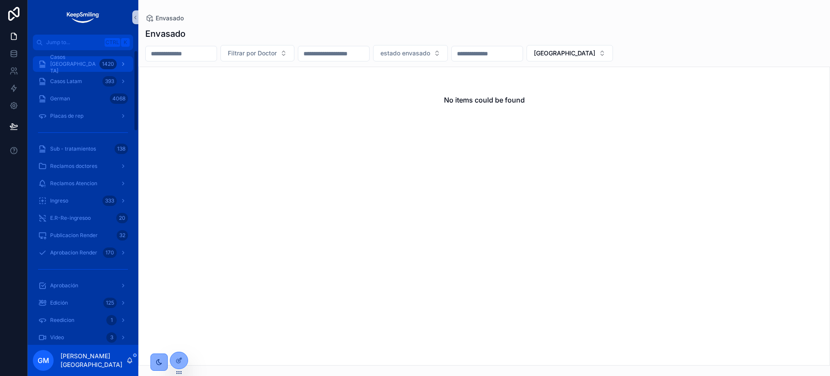
click at [89, 64] on span "Casos Argentina" at bounding box center [73, 64] width 46 height 21
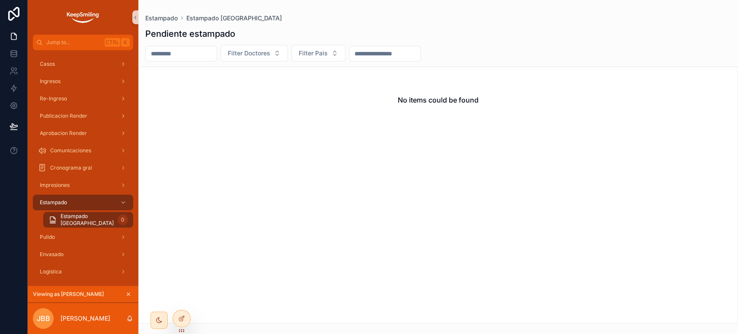
click at [129, 292] on icon "scrollable content" at bounding box center [128, 294] width 6 height 6
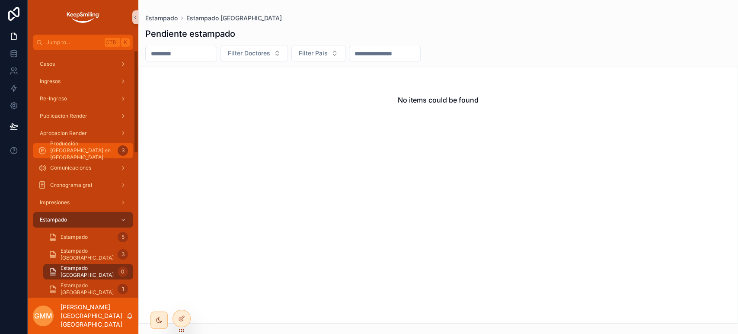
click at [77, 144] on span "Producción [GEOGRAPHIC_DATA] en [GEOGRAPHIC_DATA]" at bounding box center [82, 150] width 64 height 21
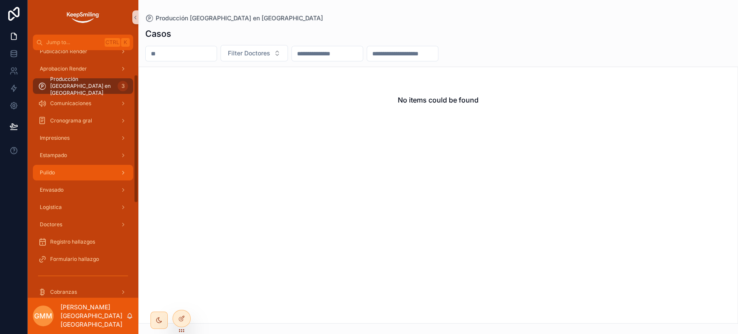
scroll to position [48, 0]
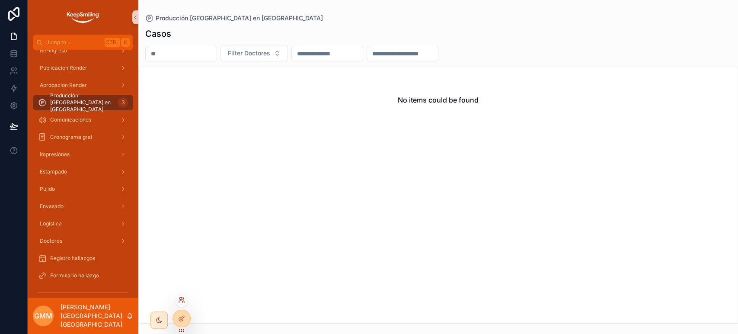
click at [180, 300] on icon at bounding box center [181, 299] width 7 height 7
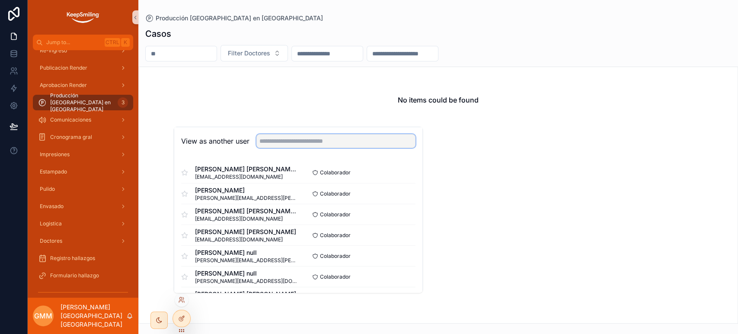
click at [273, 139] on input "text" at bounding box center [335, 141] width 159 height 14
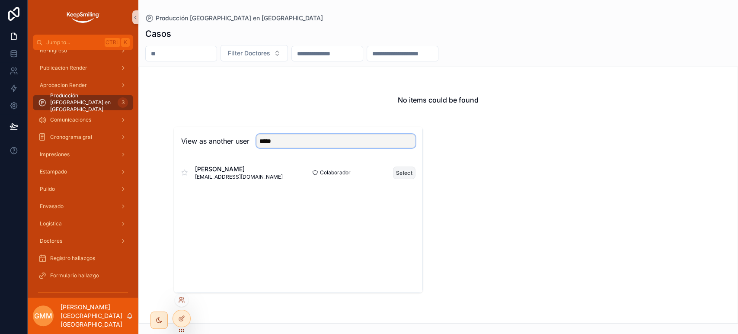
type input "*****"
click at [400, 175] on button "Select" at bounding box center [404, 172] width 22 height 13
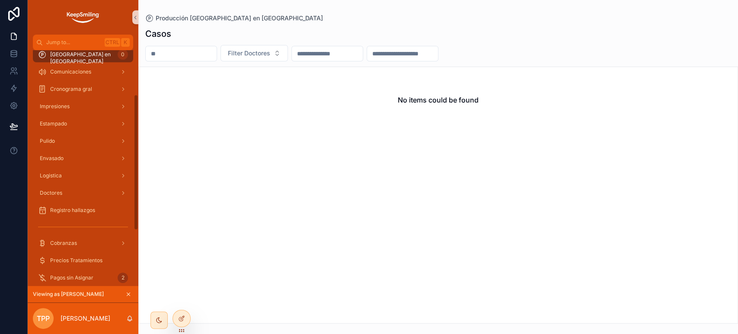
scroll to position [48, 0]
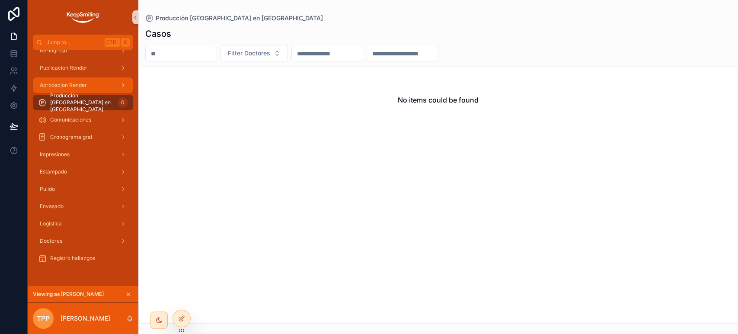
click at [102, 77] on link "Aprobacion Render" at bounding box center [83, 85] width 100 height 16
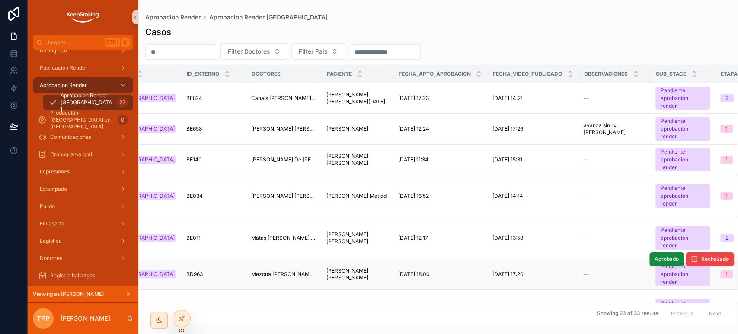
scroll to position [0, 28]
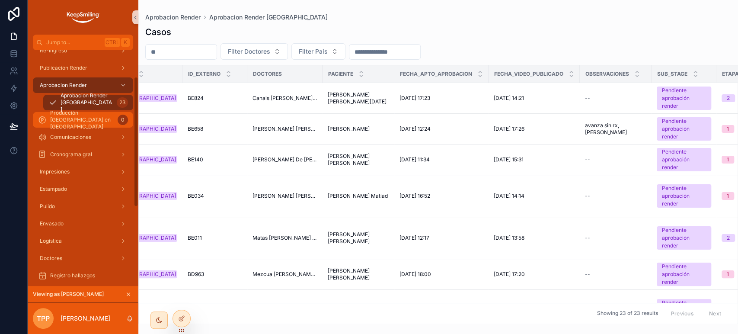
click at [90, 116] on span "Producción [GEOGRAPHIC_DATA] en [GEOGRAPHIC_DATA]" at bounding box center [82, 119] width 64 height 21
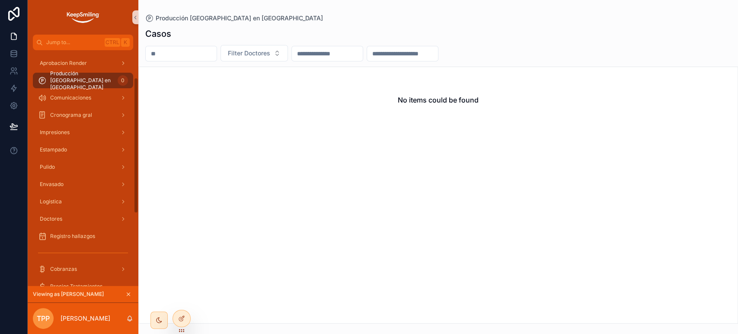
scroll to position [48, 0]
